Goal: Find contact information: Find contact information

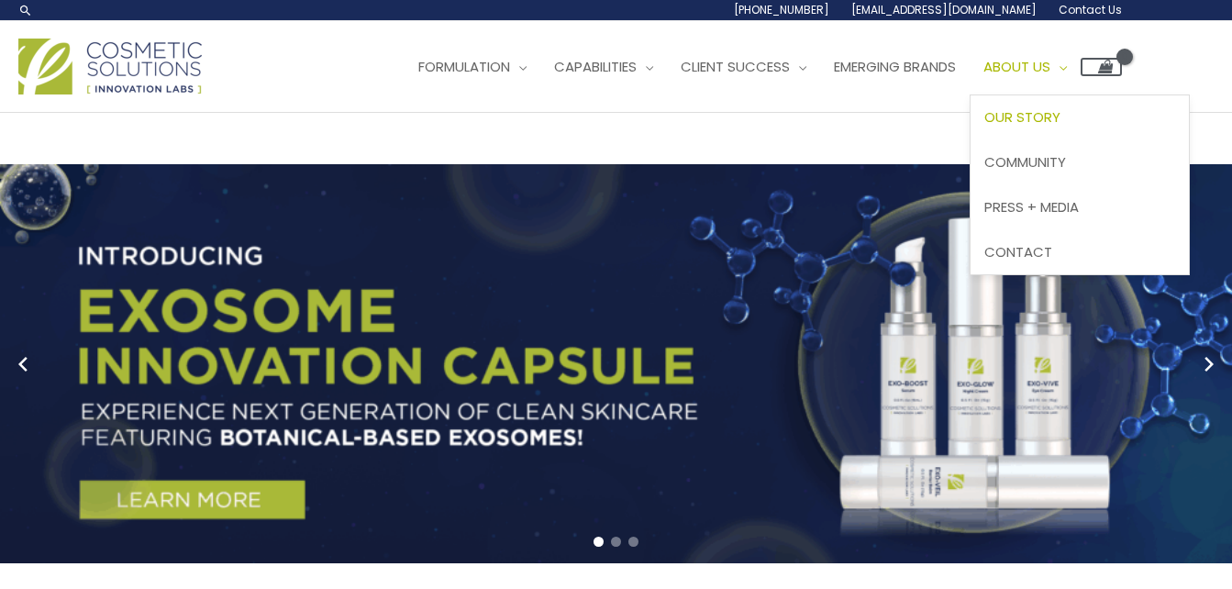
click at [1052, 116] on span "Our Story" at bounding box center [1022, 116] width 76 height 19
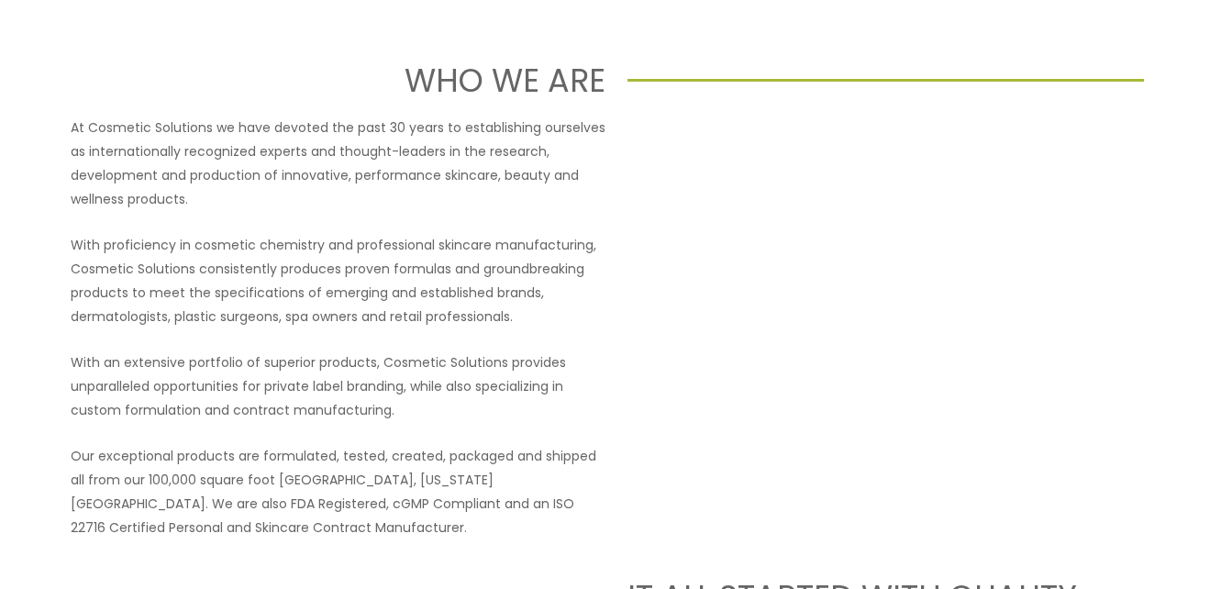
scroll to position [183, 0]
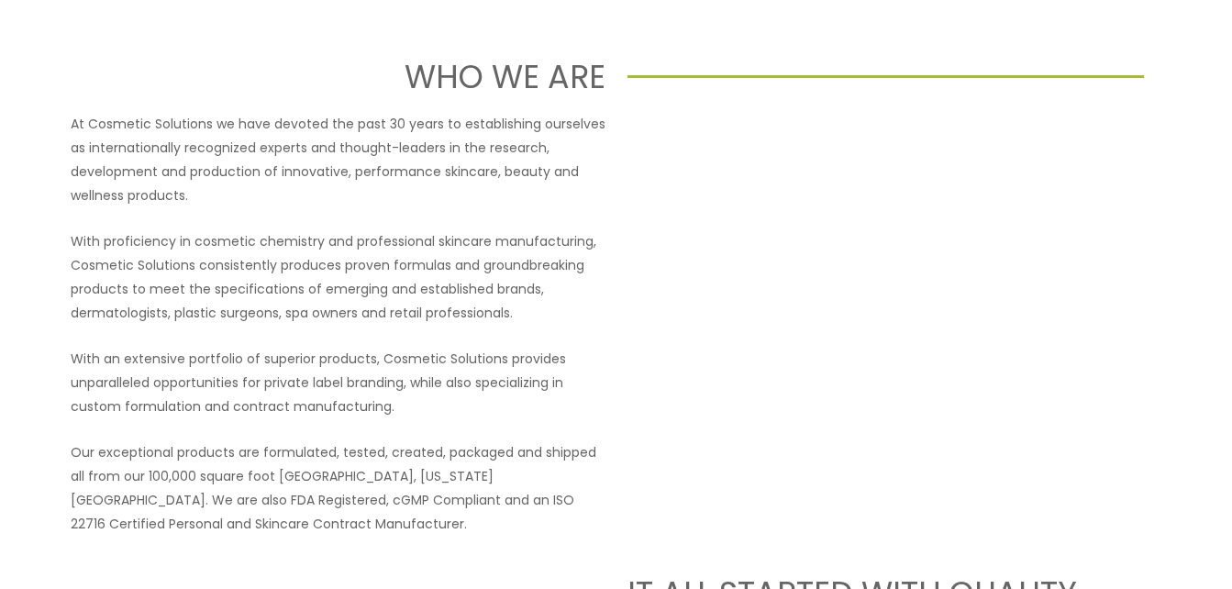
drag, startPoint x: 780, startPoint y: 492, endPoint x: 754, endPoint y: 471, distance: 33.2
click at [780, 492] on div at bounding box center [895, 324] width 535 height 424
click at [776, 438] on div at bounding box center [895, 324] width 535 height 424
click at [423, 403] on p "With an extensive portfolio of superior products, Cosmetic Solutions provides u…" at bounding box center [338, 383] width 535 height 72
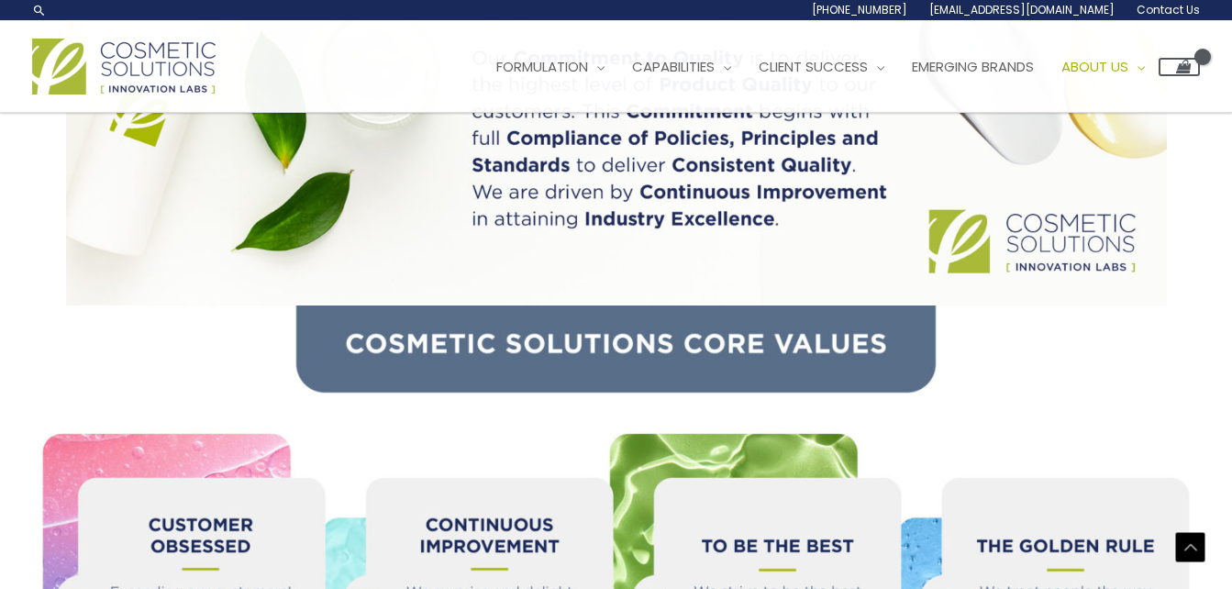
scroll to position [1518, 0]
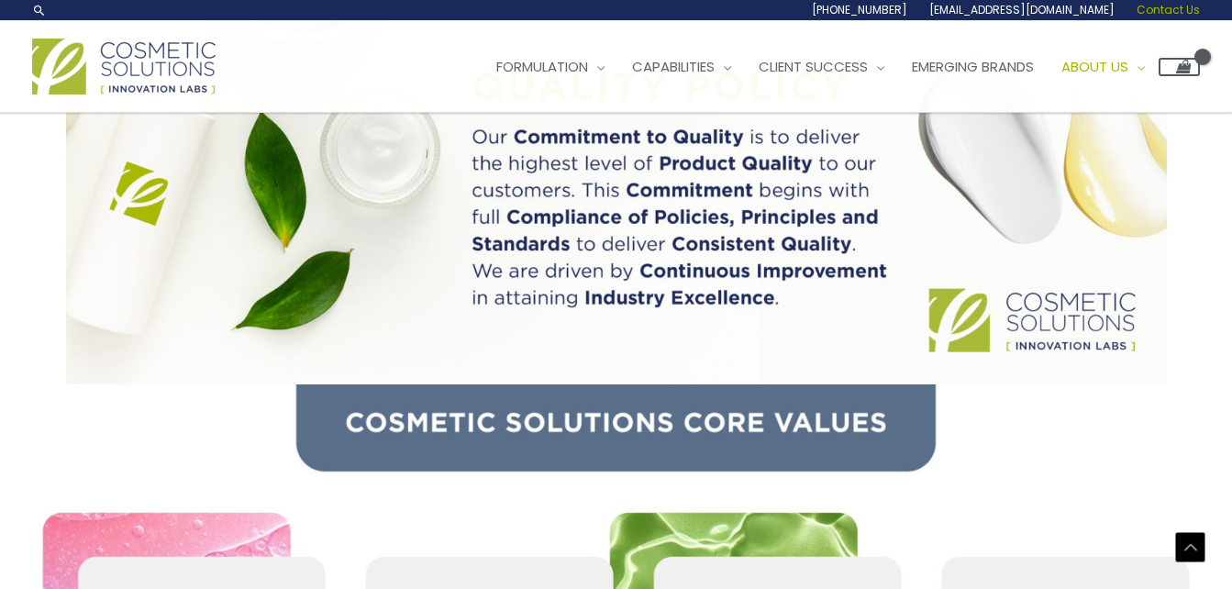
click at [1182, 10] on span "Contact Us" at bounding box center [1168, 10] width 63 height 16
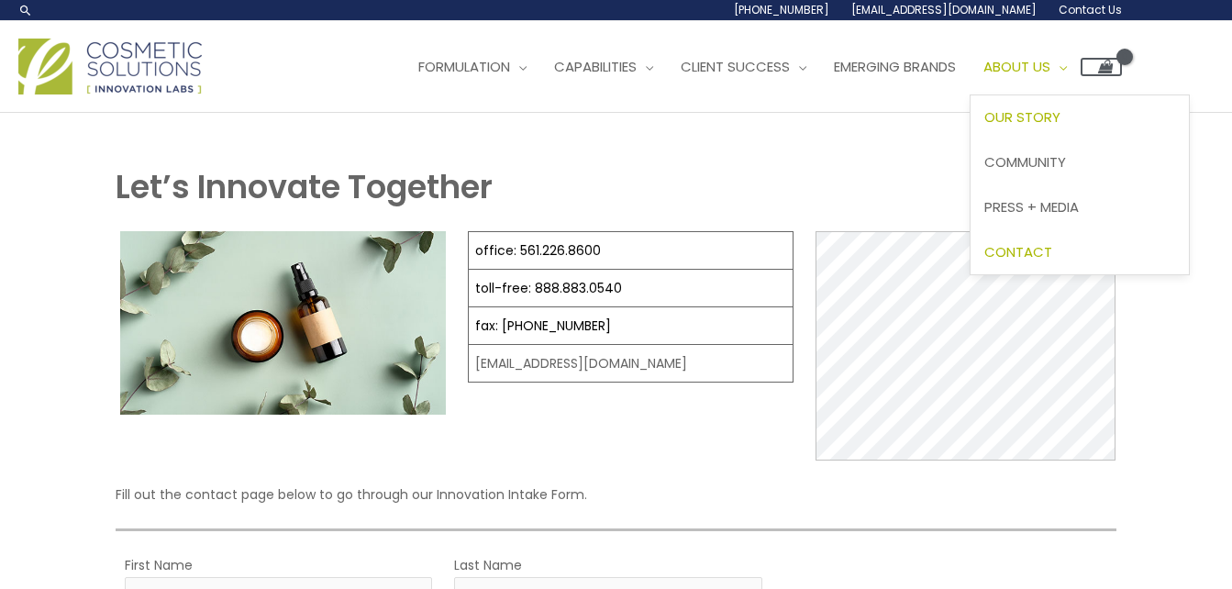
click at [1059, 116] on span "Our Story" at bounding box center [1022, 116] width 76 height 19
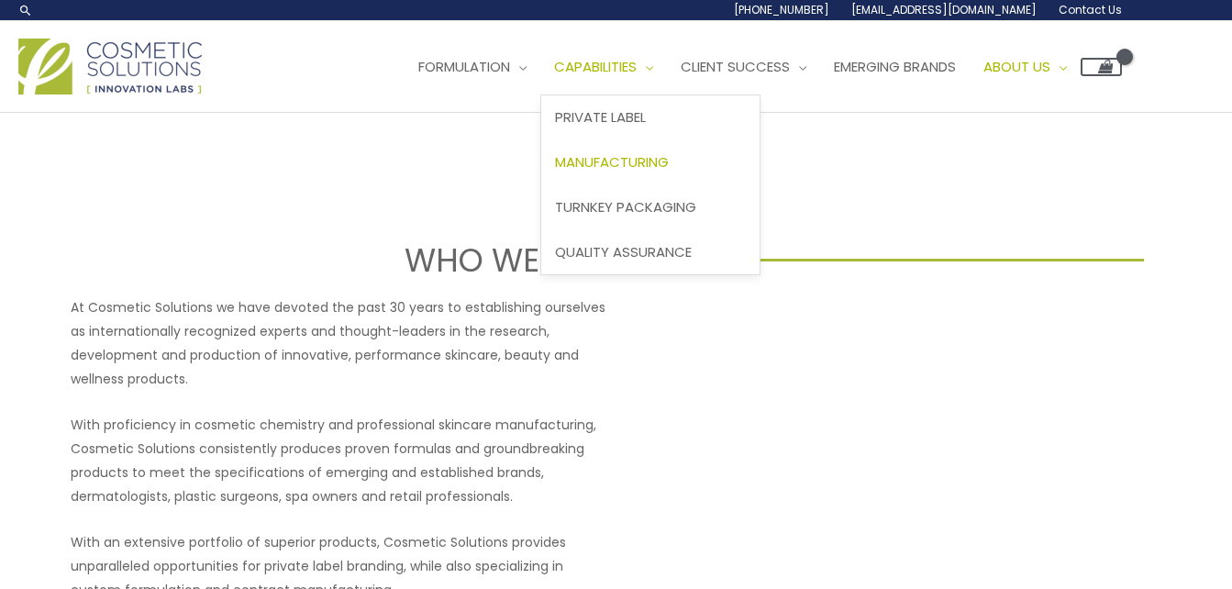
click at [643, 163] on span "Manufacturing" at bounding box center [612, 161] width 114 height 19
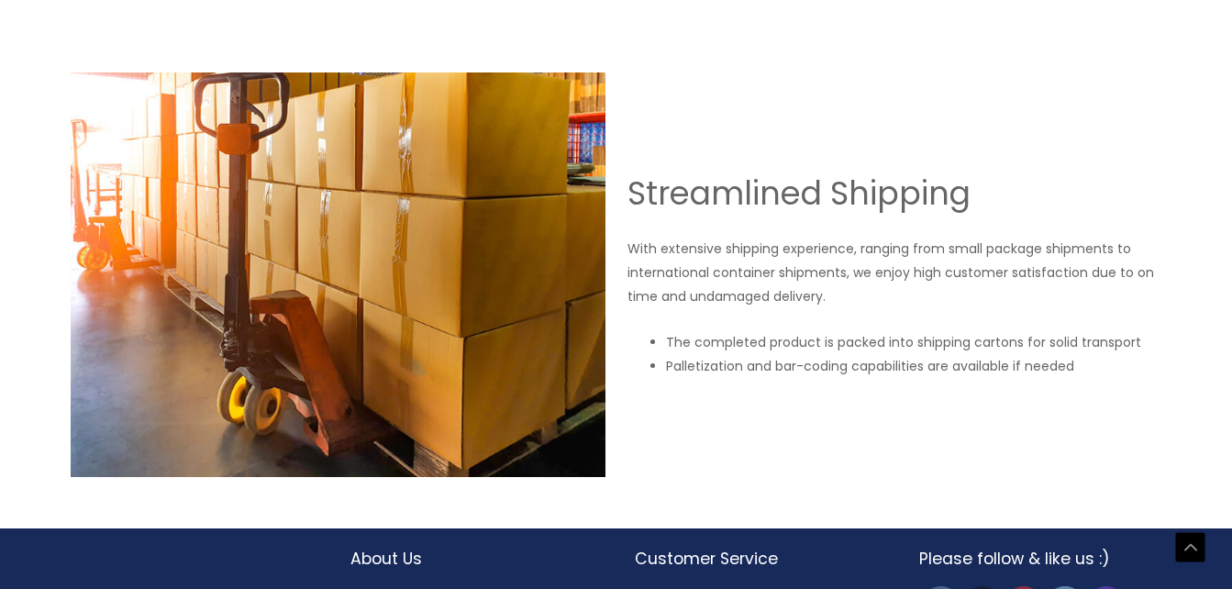
scroll to position [3330, 0]
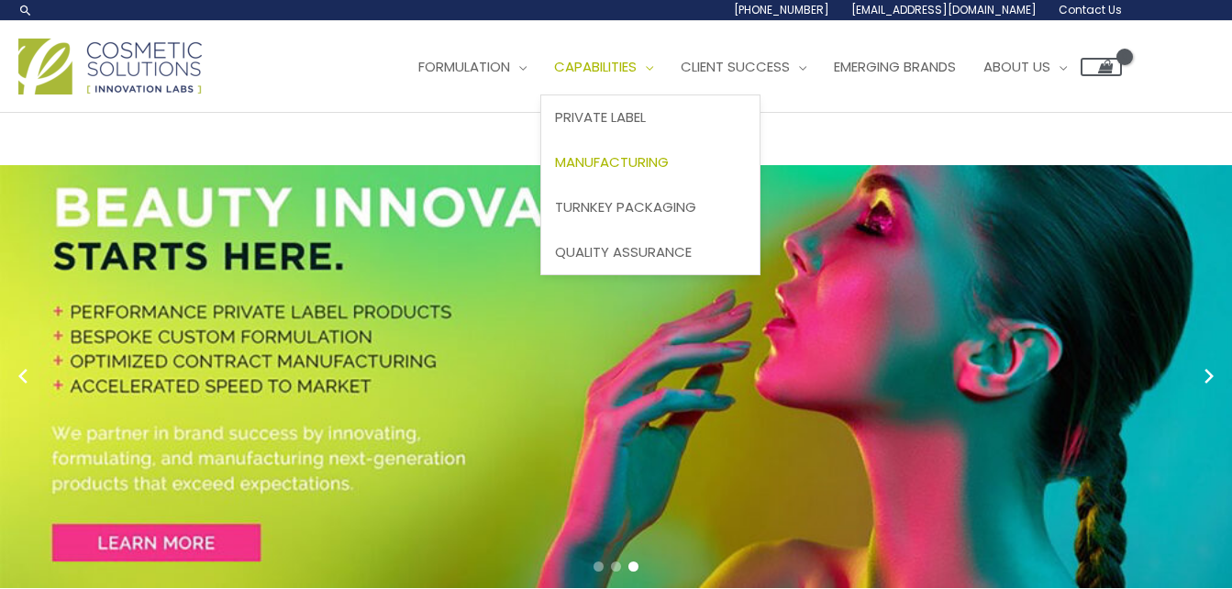
click at [633, 161] on span "Manufacturing" at bounding box center [612, 161] width 114 height 19
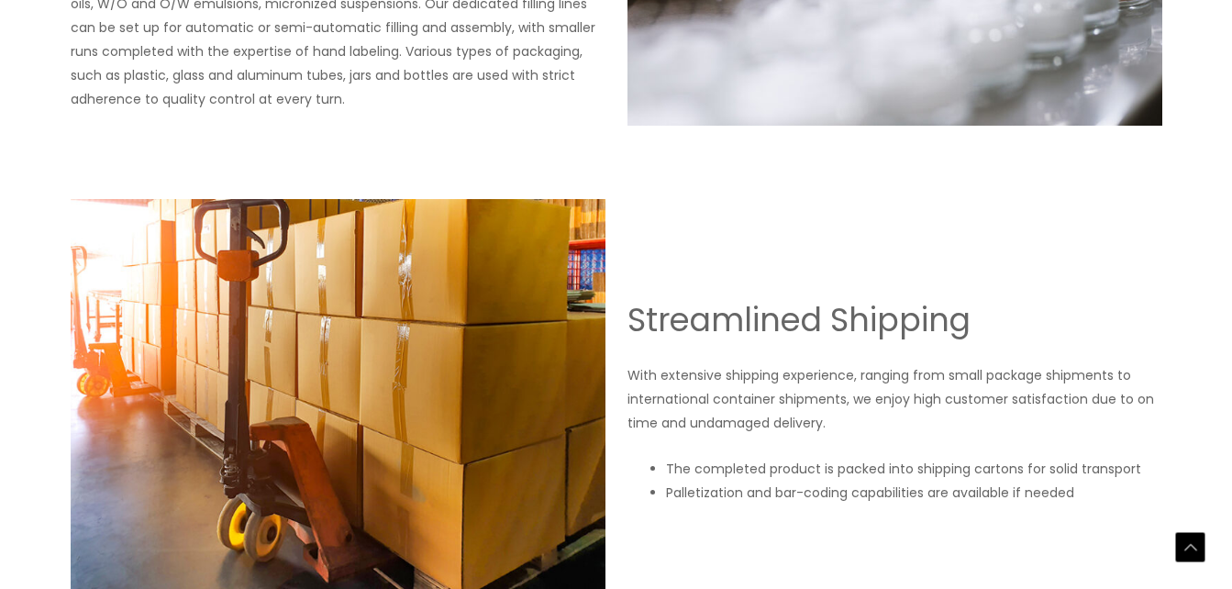
scroll to position [3330, 0]
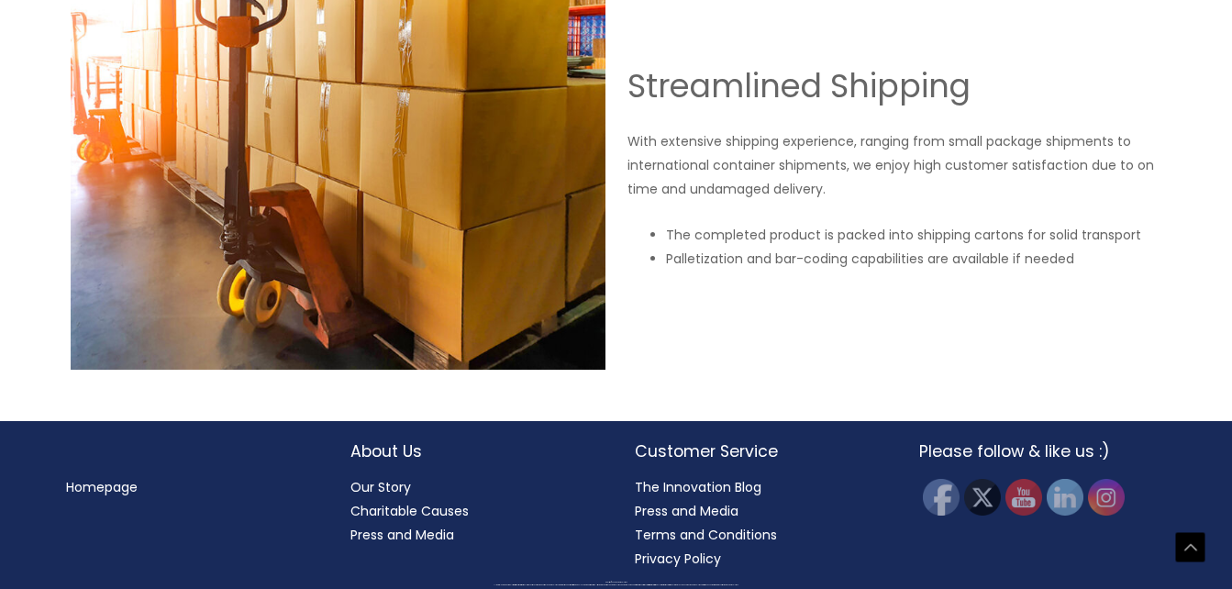
click at [119, 486] on link "Homepage" at bounding box center [102, 487] width 72 height 18
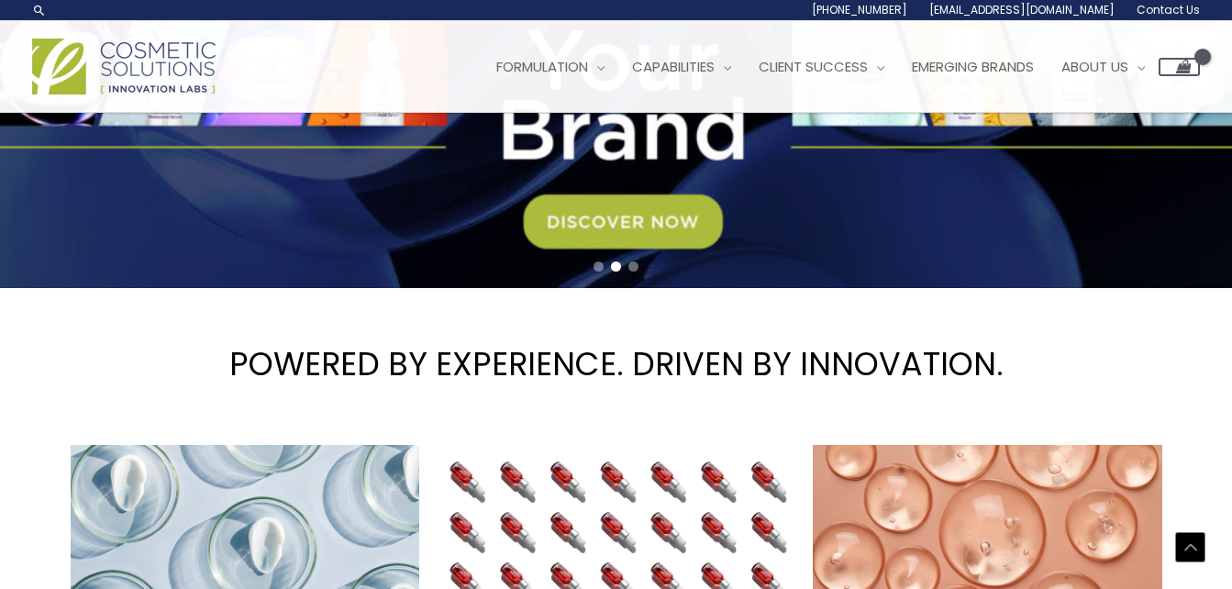
scroll to position [255, 0]
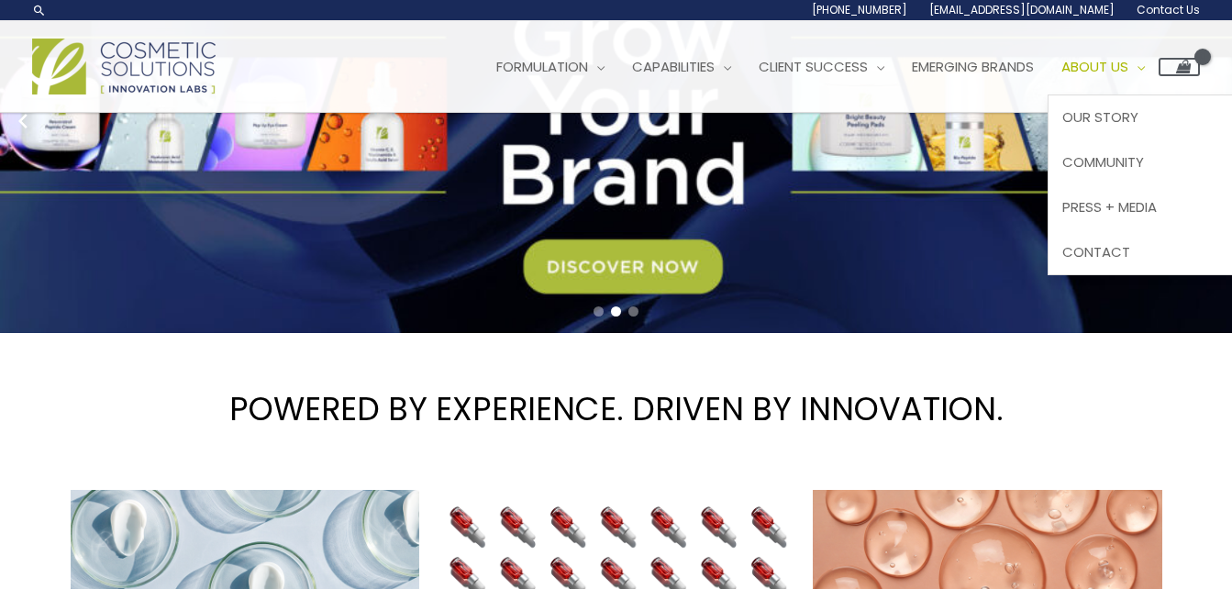
click at [1128, 65] on span "About Us" at bounding box center [1095, 66] width 67 height 19
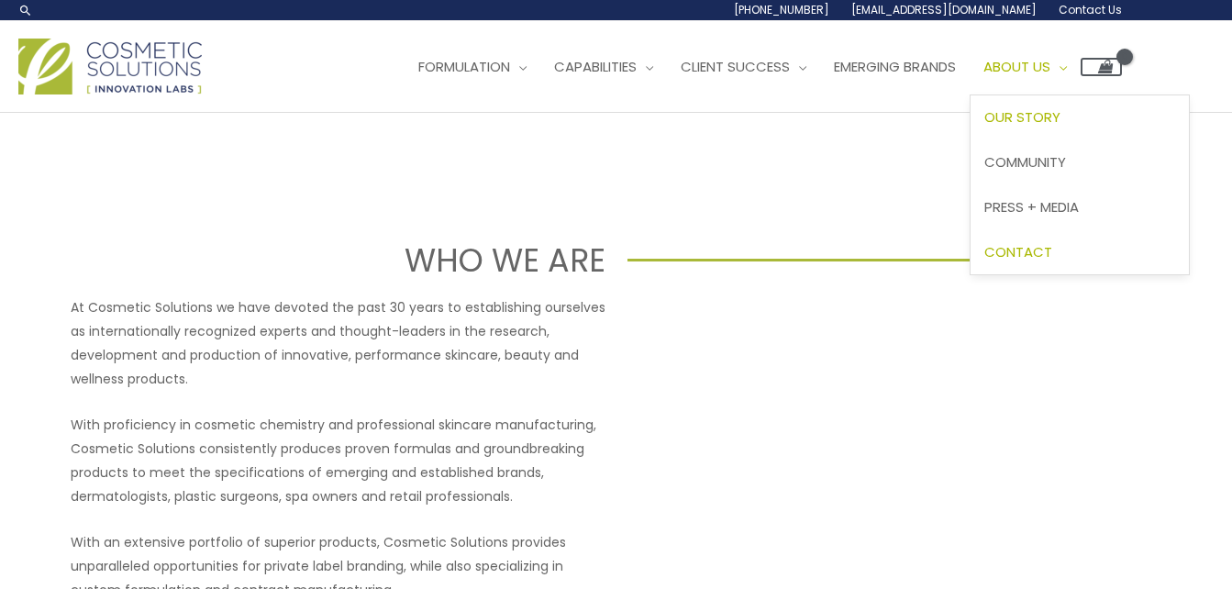
click at [1052, 250] on span "Contact" at bounding box center [1018, 251] width 68 height 19
